Goal: Transaction & Acquisition: Purchase product/service

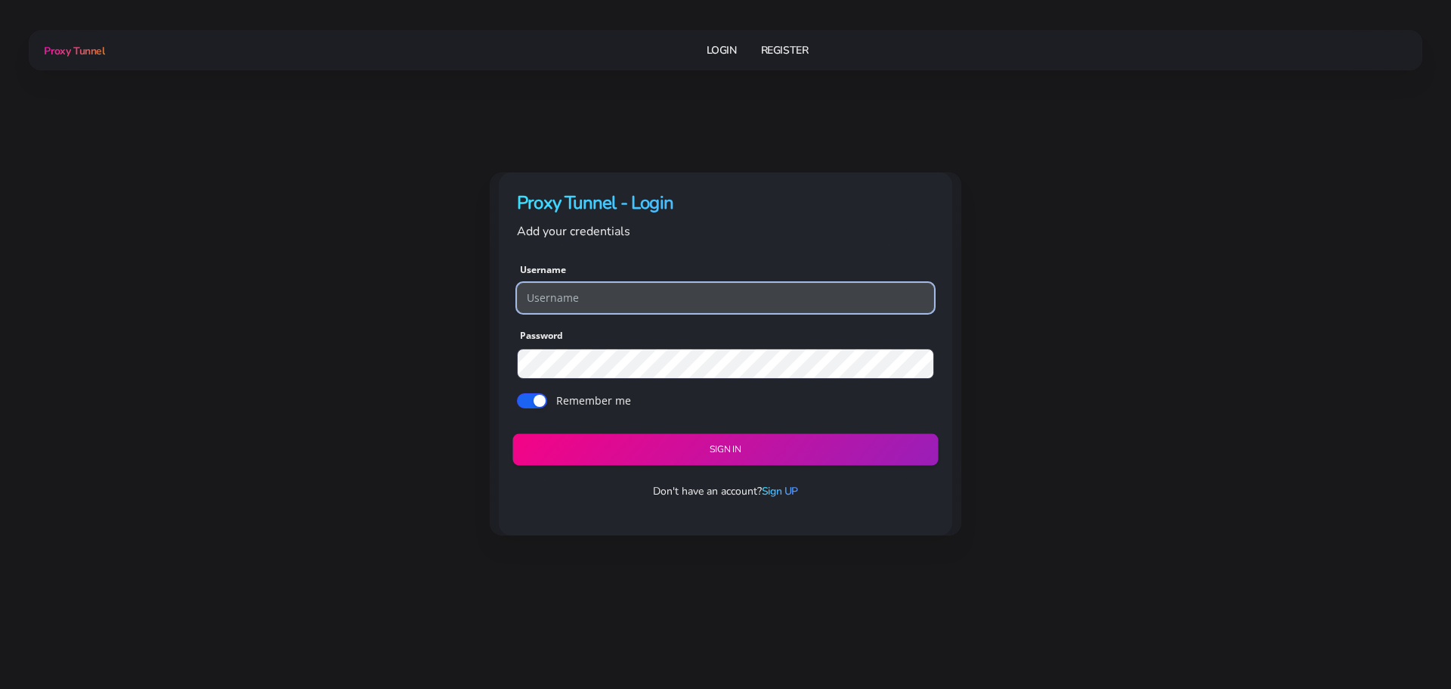
type input "georgeo1"
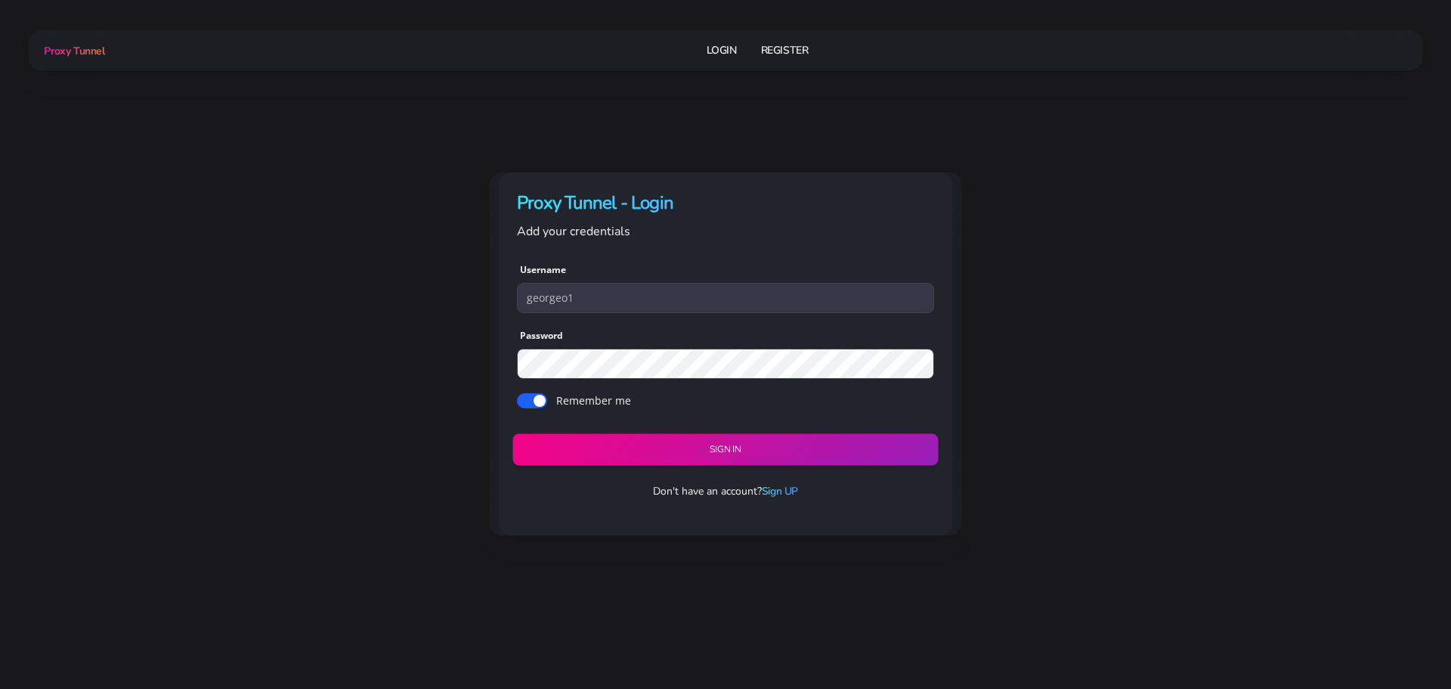
click at [706, 443] on button "Sign in" at bounding box center [726, 450] width 426 height 32
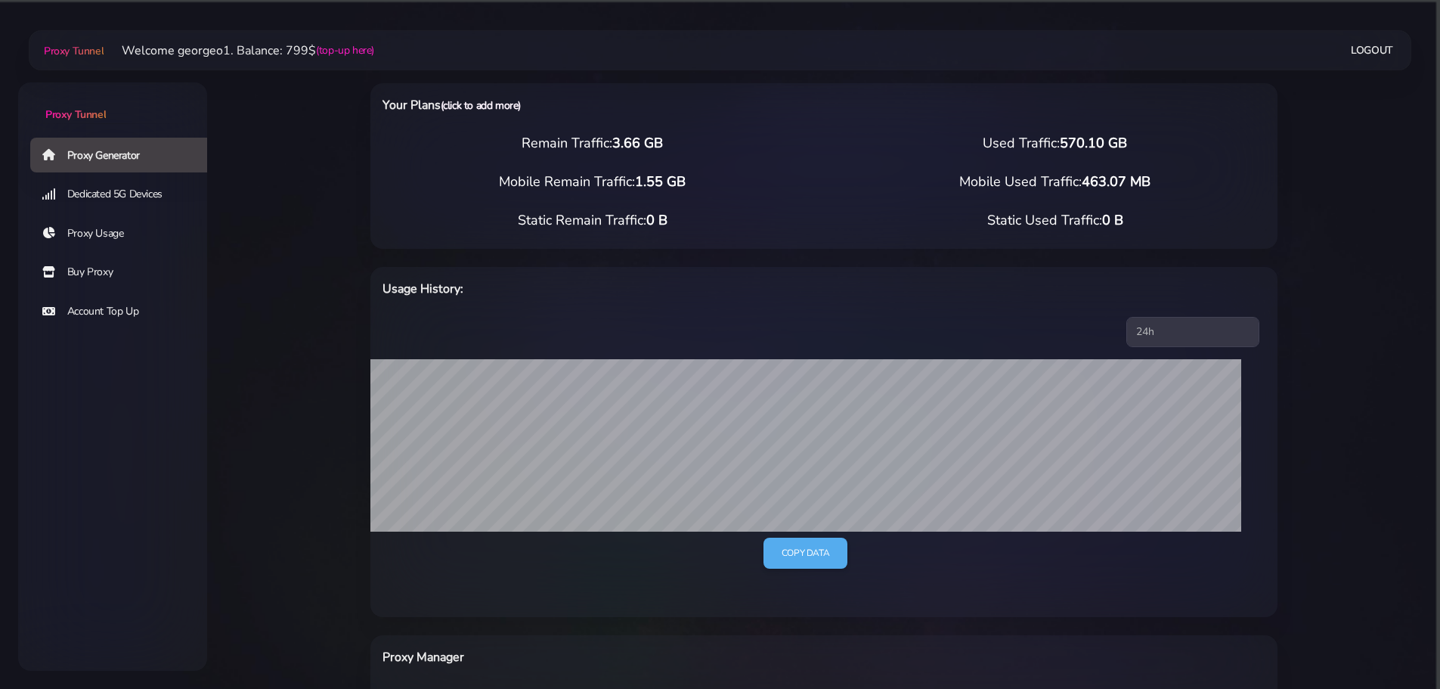
click at [485, 104] on link "(click to add more)" at bounding box center [481, 105] width 80 height 14
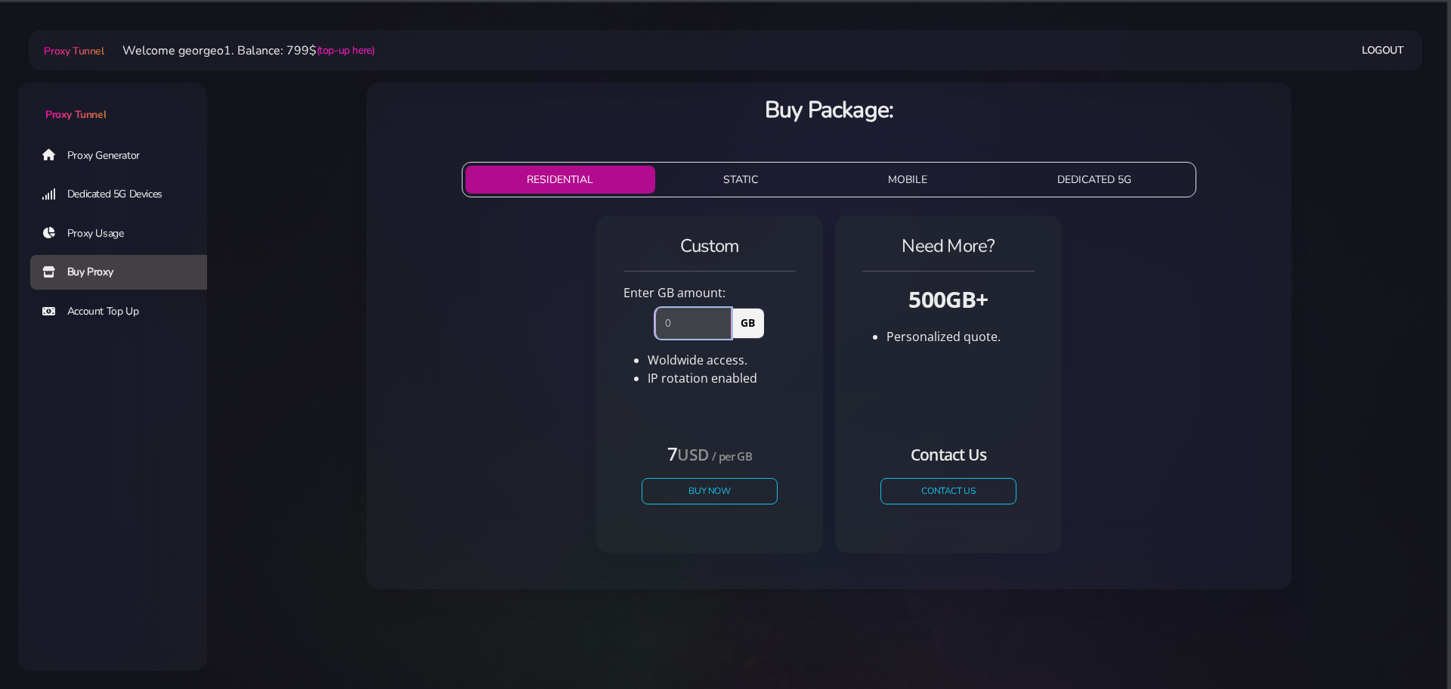
click at [666, 330] on input "number" at bounding box center [693, 323] width 76 height 30
type input "100"
click at [714, 488] on button "Buy Now" at bounding box center [709, 491] width 139 height 26
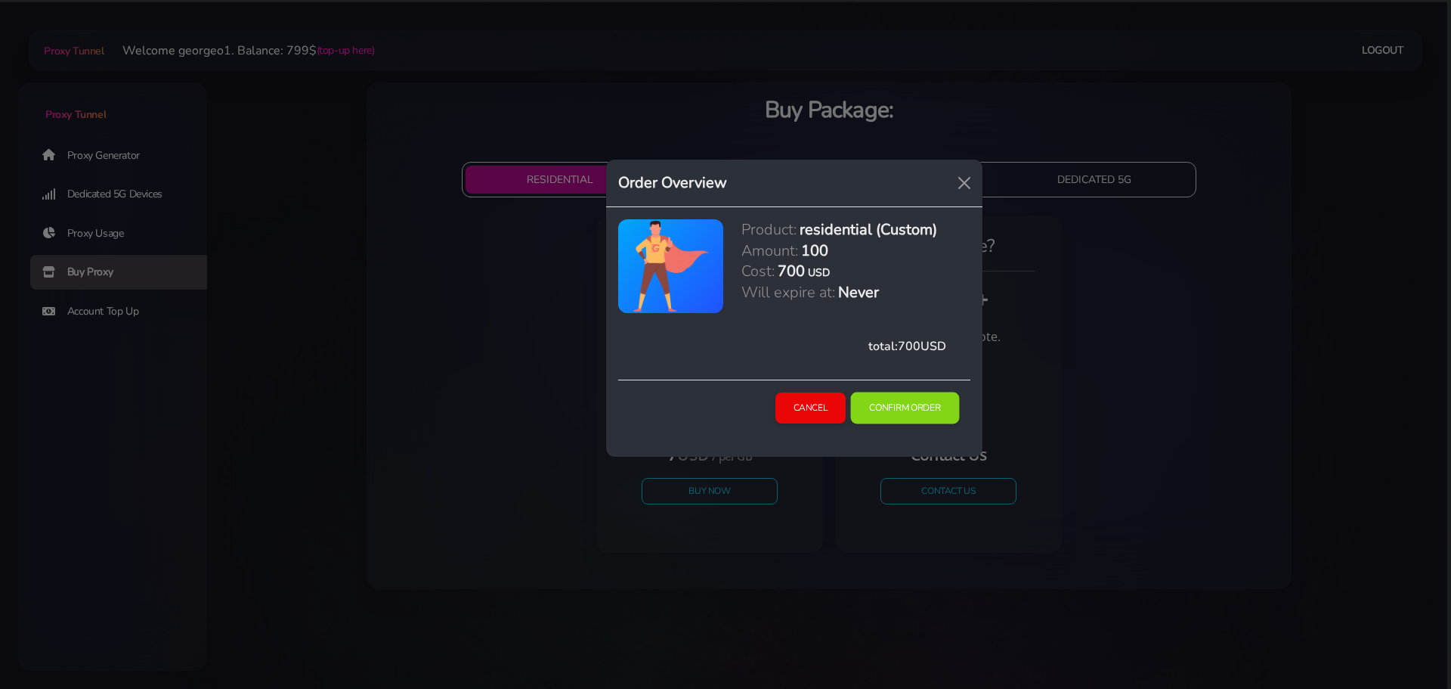
click at [888, 408] on button "Confirm Order" at bounding box center [905, 408] width 109 height 32
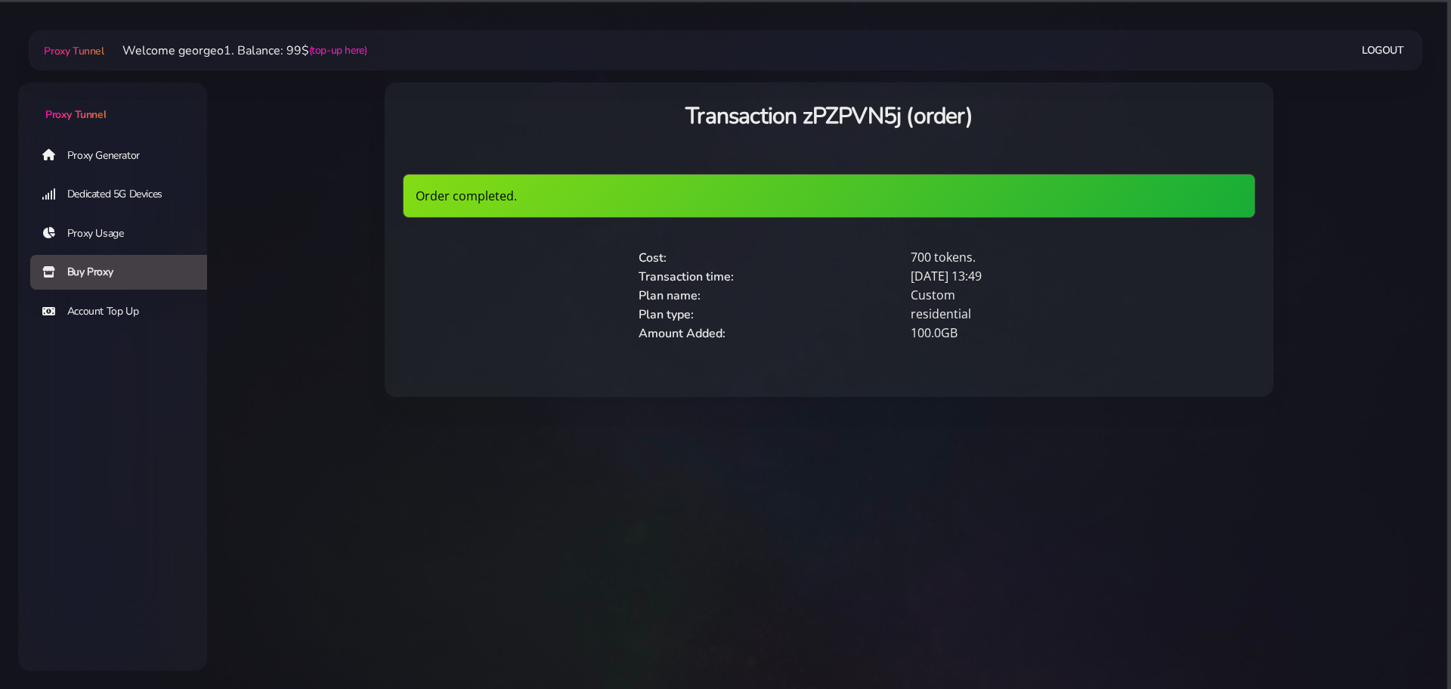
click at [89, 162] on link "Proxy Generator" at bounding box center [124, 155] width 189 height 35
